Goal: Task Accomplishment & Management: Use online tool/utility

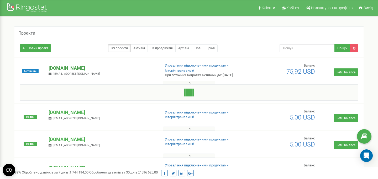
click at [60, 68] on p "[DOMAIN_NAME]" at bounding box center [102, 68] width 107 height 7
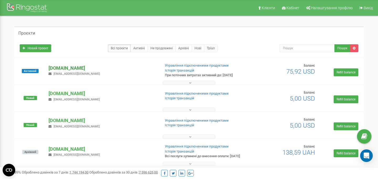
click at [70, 67] on p "[DOMAIN_NAME]" at bounding box center [102, 68] width 107 height 7
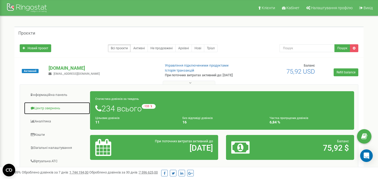
click at [43, 109] on link "Центр звернень" at bounding box center [57, 108] width 66 height 13
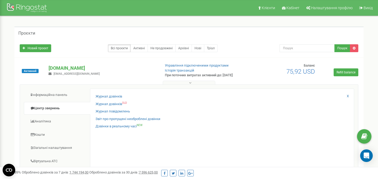
click at [123, 96] on div "Журнал дзвінків" at bounding box center [221, 98] width 253 height 8
click at [119, 95] on link "Журнал дзвінків" at bounding box center [108, 96] width 26 height 5
click at [115, 98] on link "Журнал дзвінків" at bounding box center [108, 96] width 26 height 5
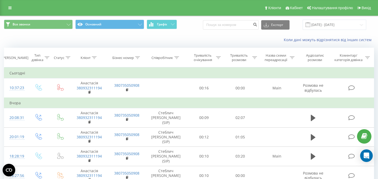
click at [204, 28] on div "Все звонки Основний Графік Експорт .csv .xls .xlsx 21.08.2025 - 21.09.2025" at bounding box center [189, 25] width 370 height 10
